Goal: Transaction & Acquisition: Download file/media

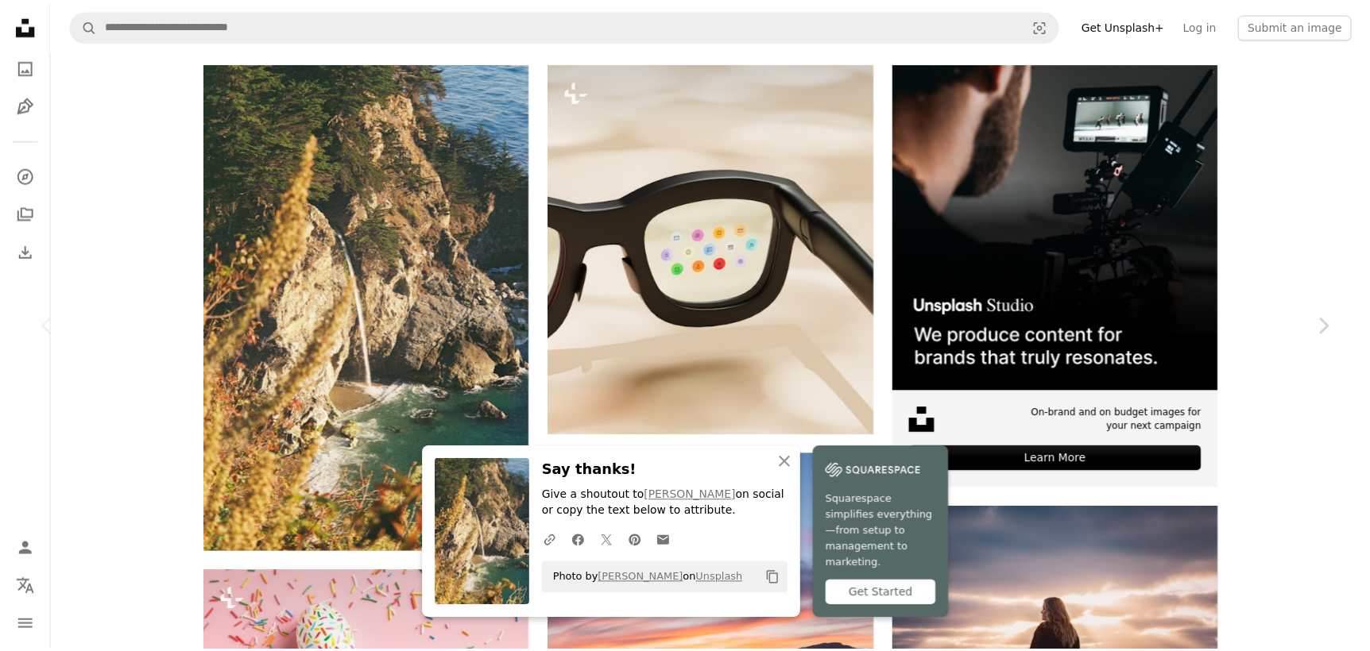
scroll to position [636, 0]
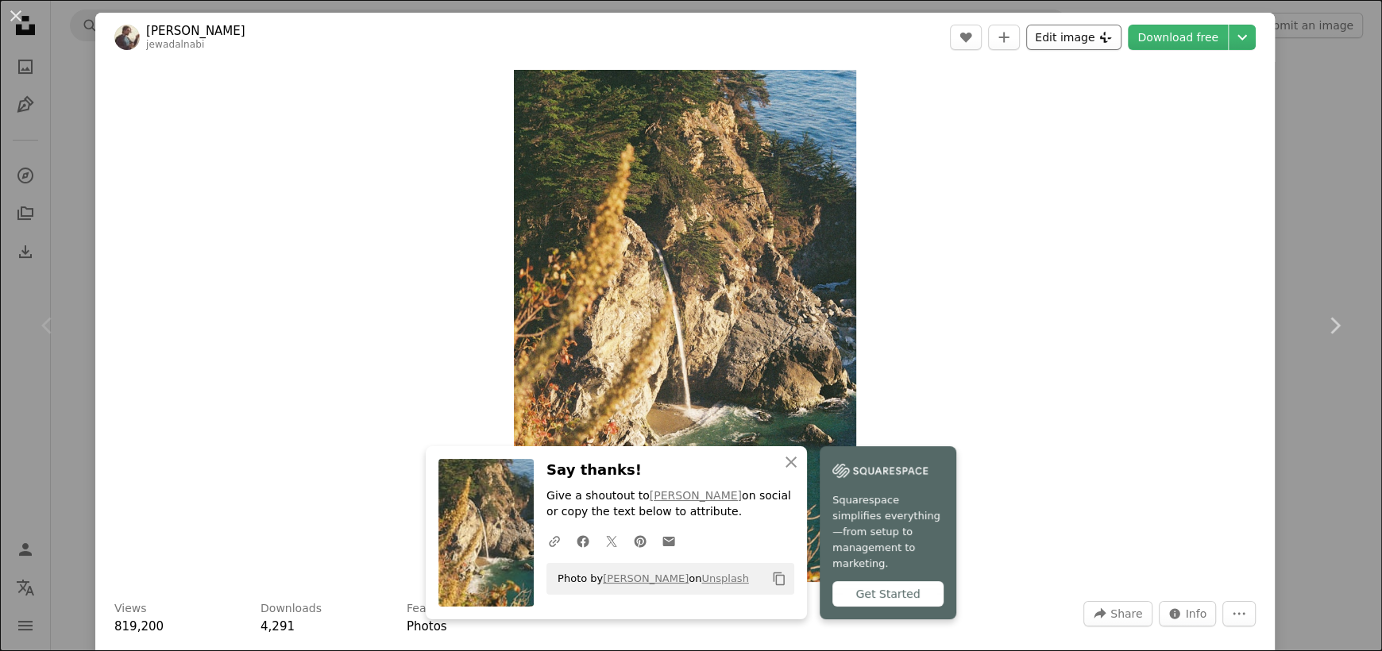
click at [1058, 41] on button "Edit image Plus sign for Unsplash+" at bounding box center [1073, 37] width 95 height 25
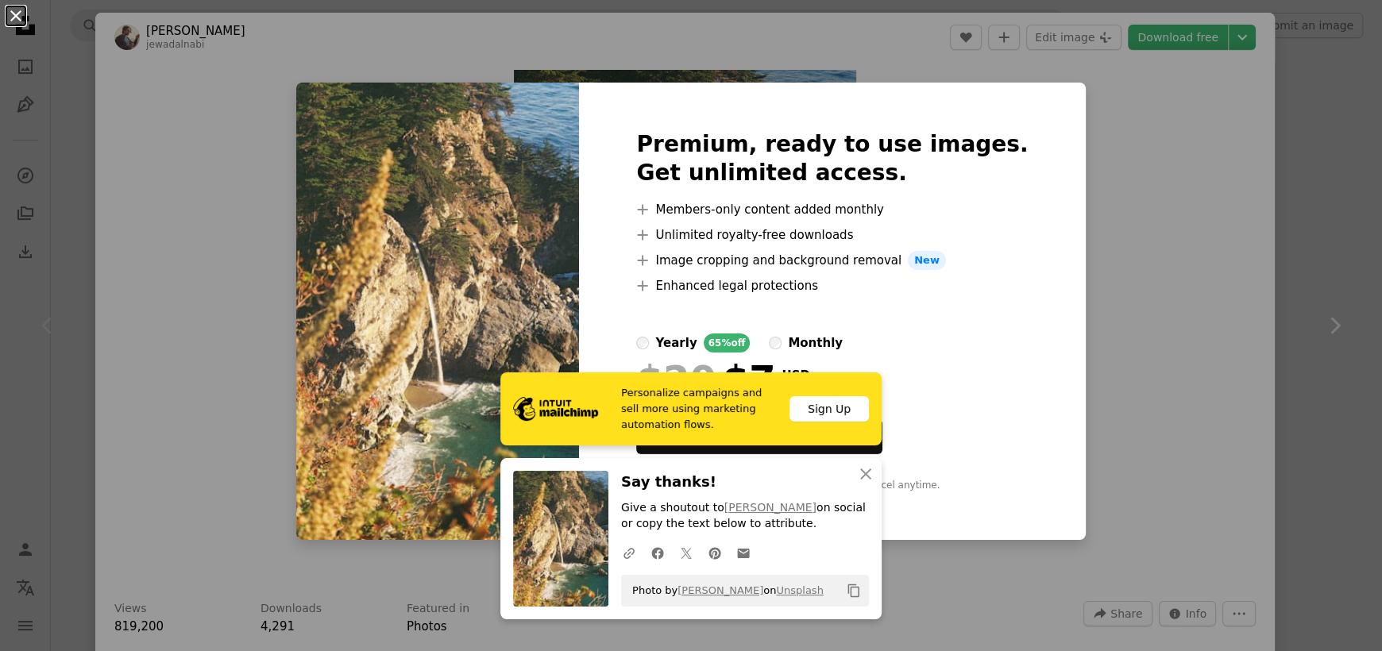
click at [15, 15] on button "An X shape" at bounding box center [15, 15] width 19 height 19
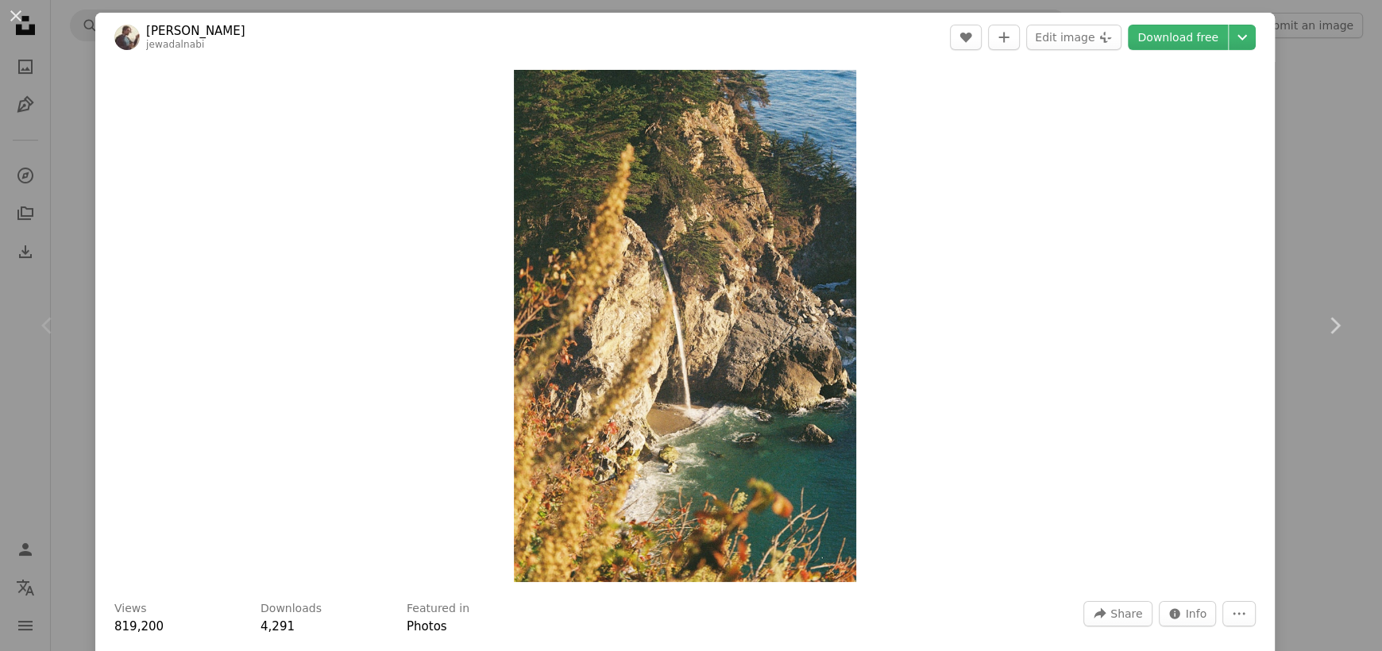
drag, startPoint x: 17, startPoint y: 10, endPoint x: 205, endPoint y: 164, distance: 243.3
click at [14, 10] on button "An X shape" at bounding box center [15, 15] width 19 height 19
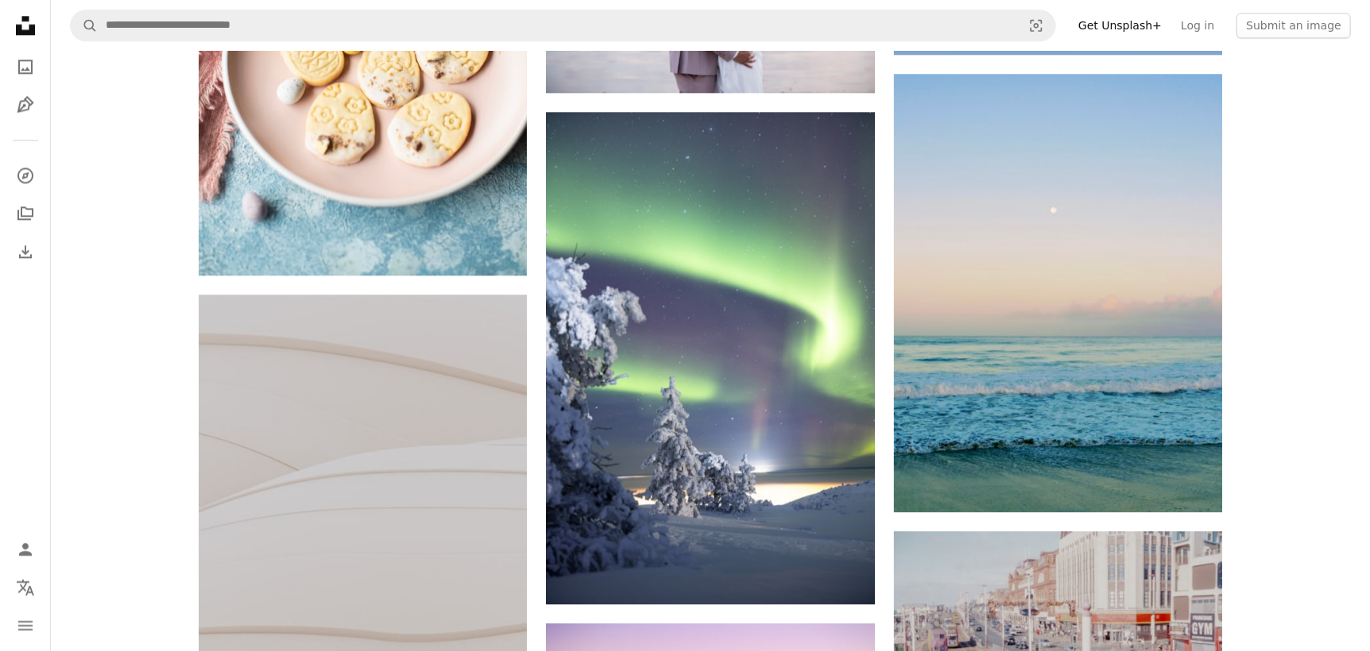
scroll to position [20496, 0]
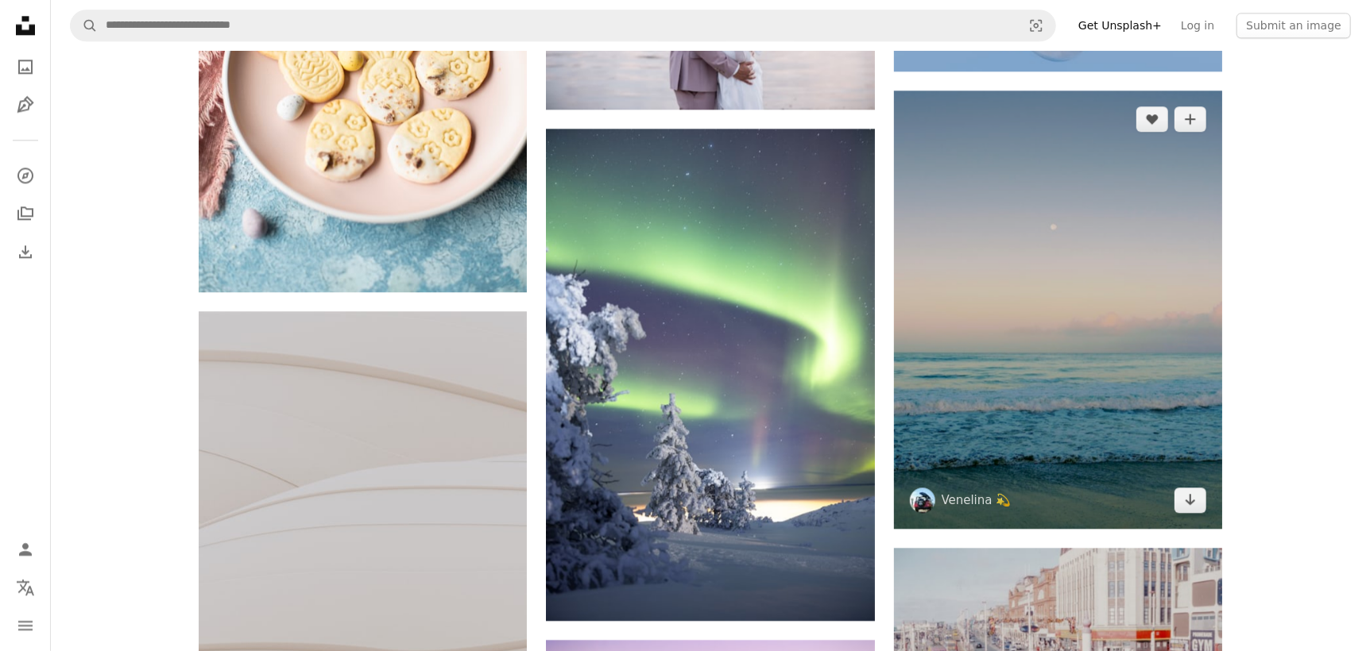
click at [1035, 367] on img at bounding box center [1058, 310] width 328 height 438
click at [1187, 498] on icon "Arrow pointing down" at bounding box center [1190, 499] width 13 height 19
